Goal: Transaction & Acquisition: Purchase product/service

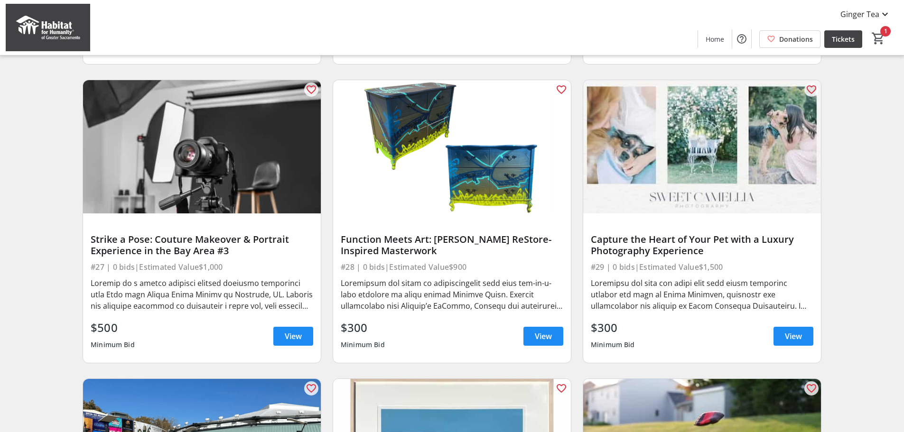
scroll to position [1224, 0]
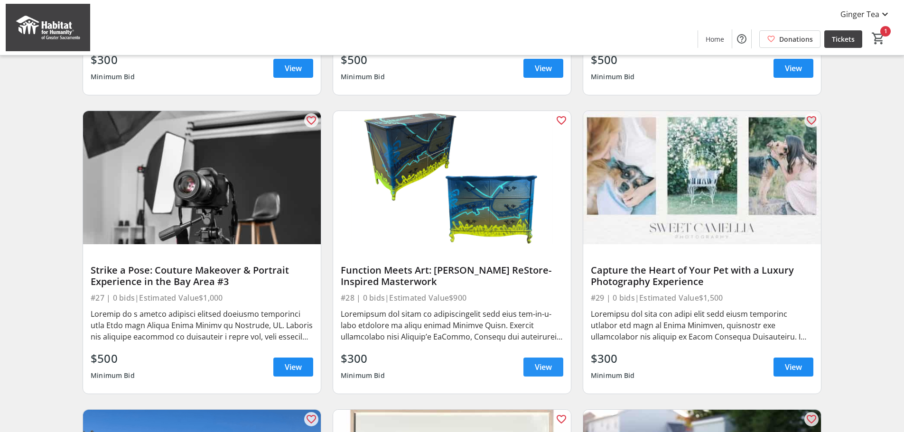
click at [547, 373] on span "View" at bounding box center [543, 366] width 17 height 11
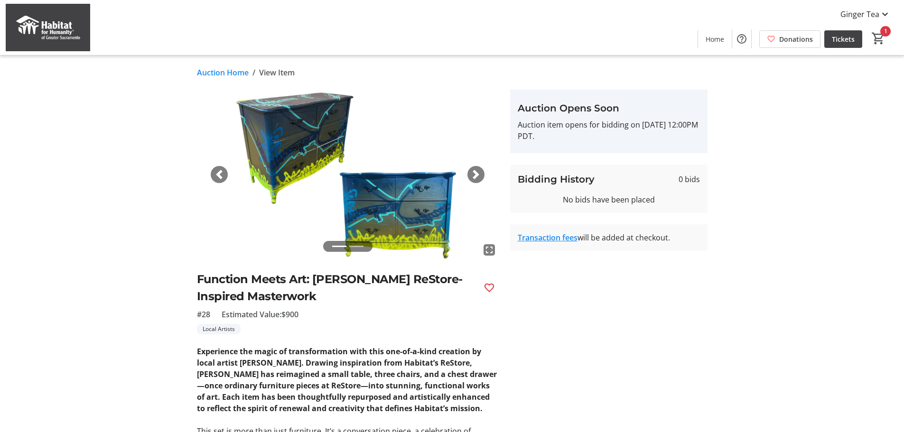
click at [475, 176] on span "button" at bounding box center [475, 174] width 9 height 9
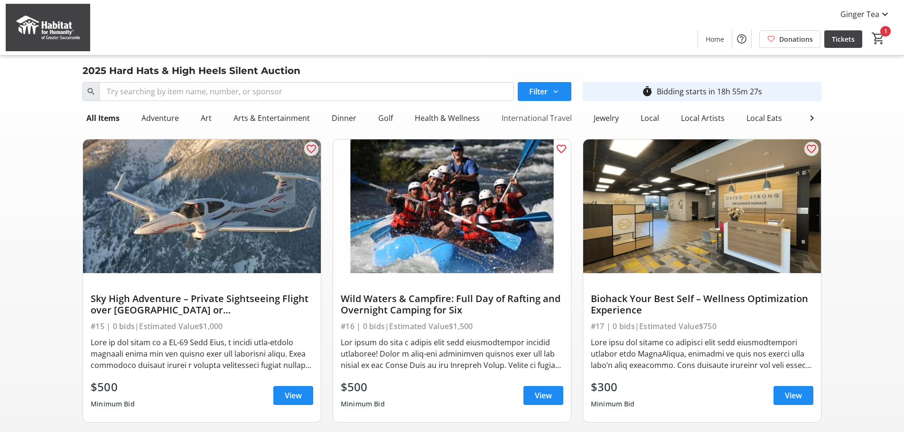
click at [538, 113] on div "International Travel" at bounding box center [537, 118] width 78 height 19
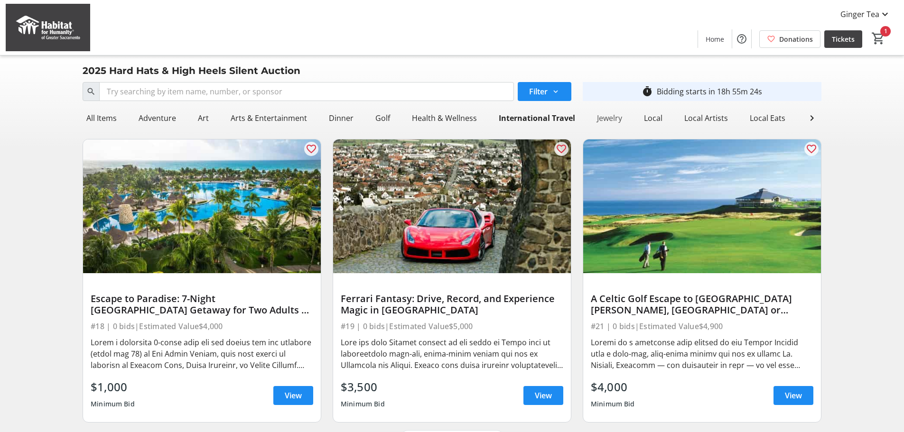
click at [599, 118] on div "Jewelry" at bounding box center [609, 118] width 33 height 19
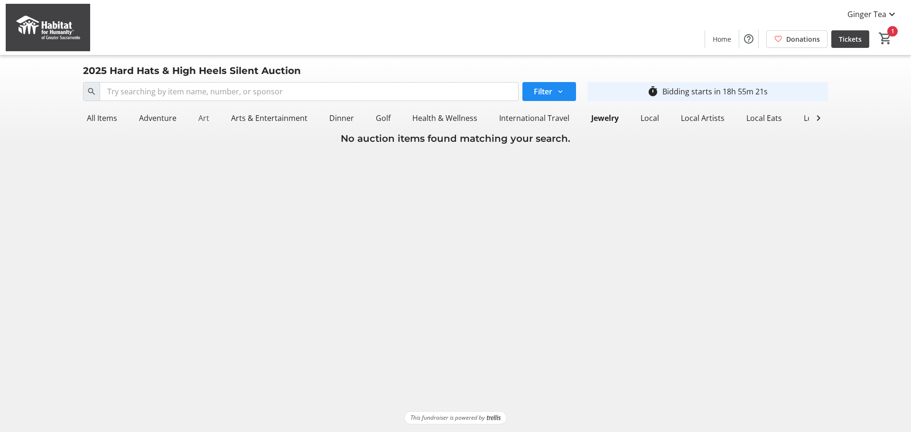
click at [198, 115] on div "Art" at bounding box center [203, 118] width 18 height 19
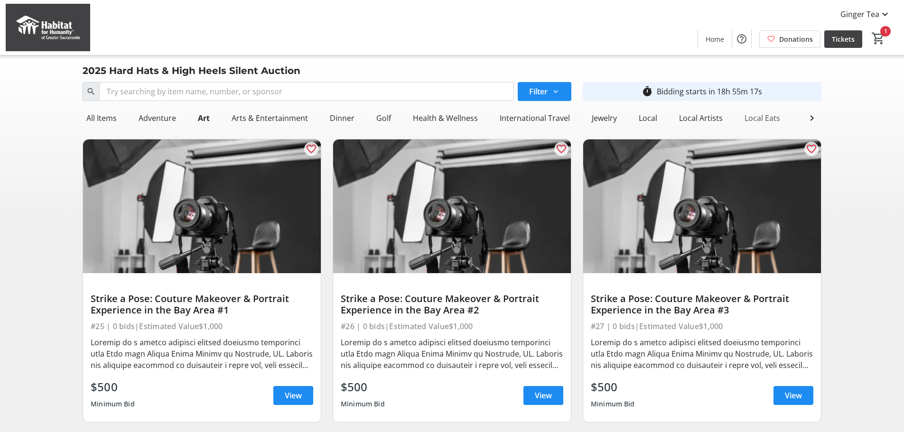
click at [757, 121] on div "Local Eats" at bounding box center [761, 118] width 43 height 19
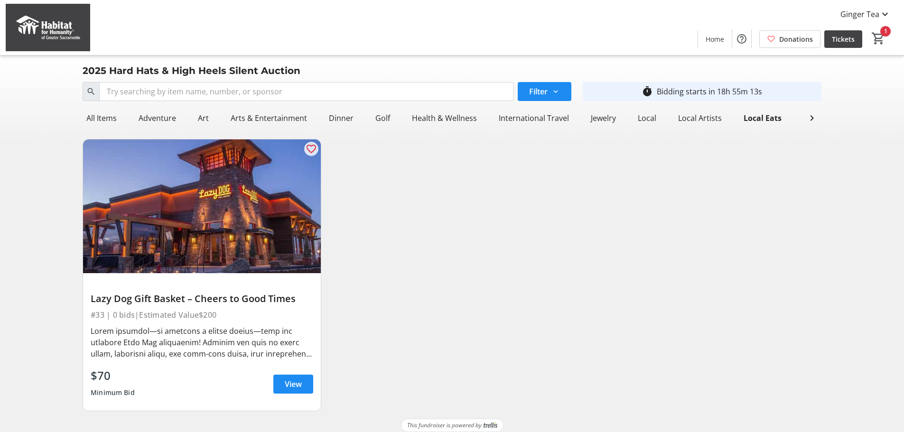
click at [799, 119] on div "Local Travel" at bounding box center [824, 118] width 50 height 19
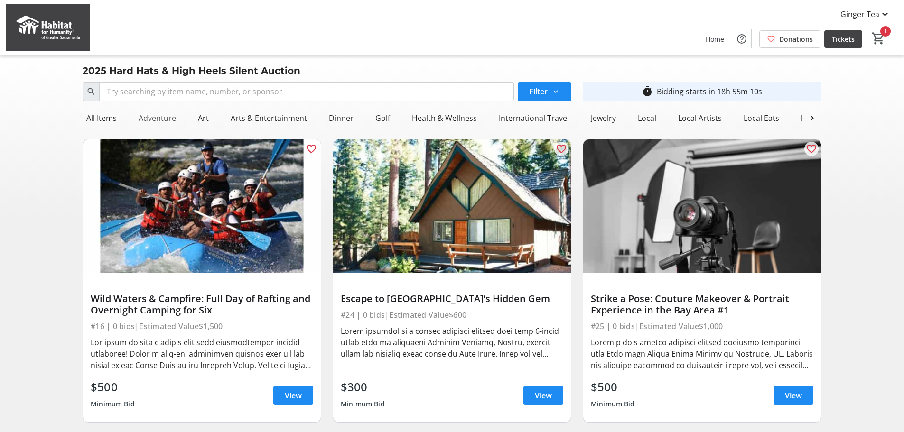
click at [171, 114] on div "Adventure" at bounding box center [157, 118] width 45 height 19
